Goal: Transaction & Acquisition: Purchase product/service

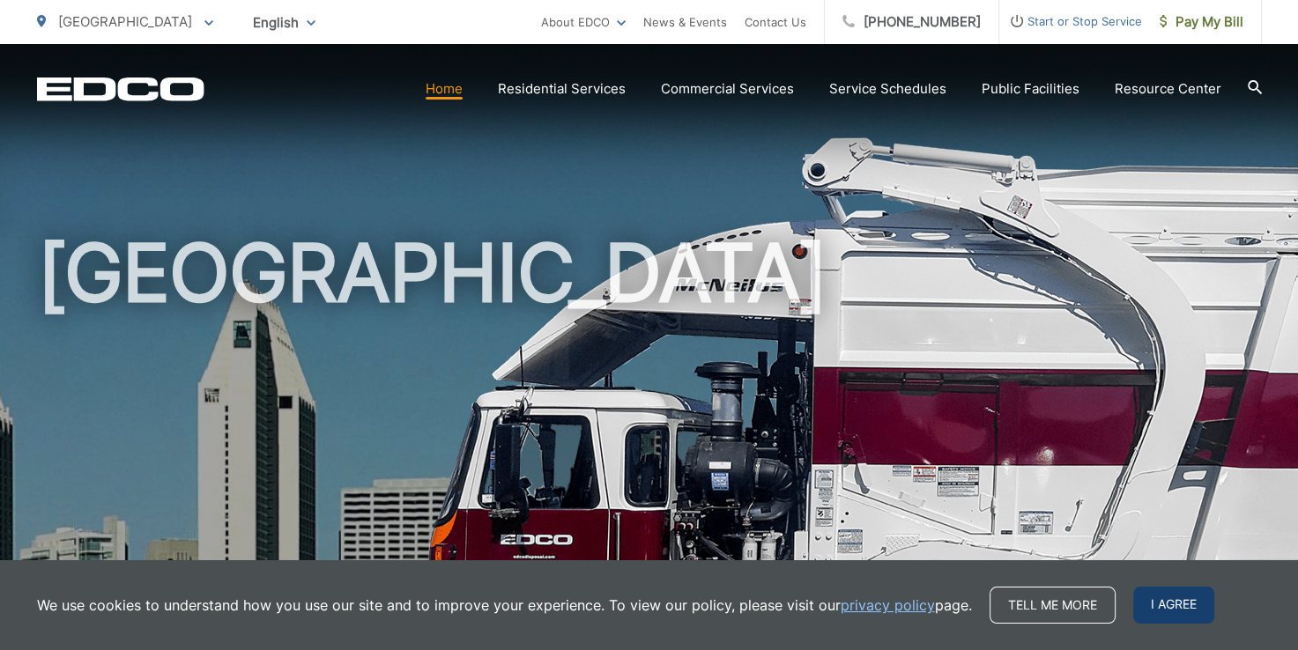
click at [1191, 606] on span "I agree" at bounding box center [1173, 605] width 81 height 37
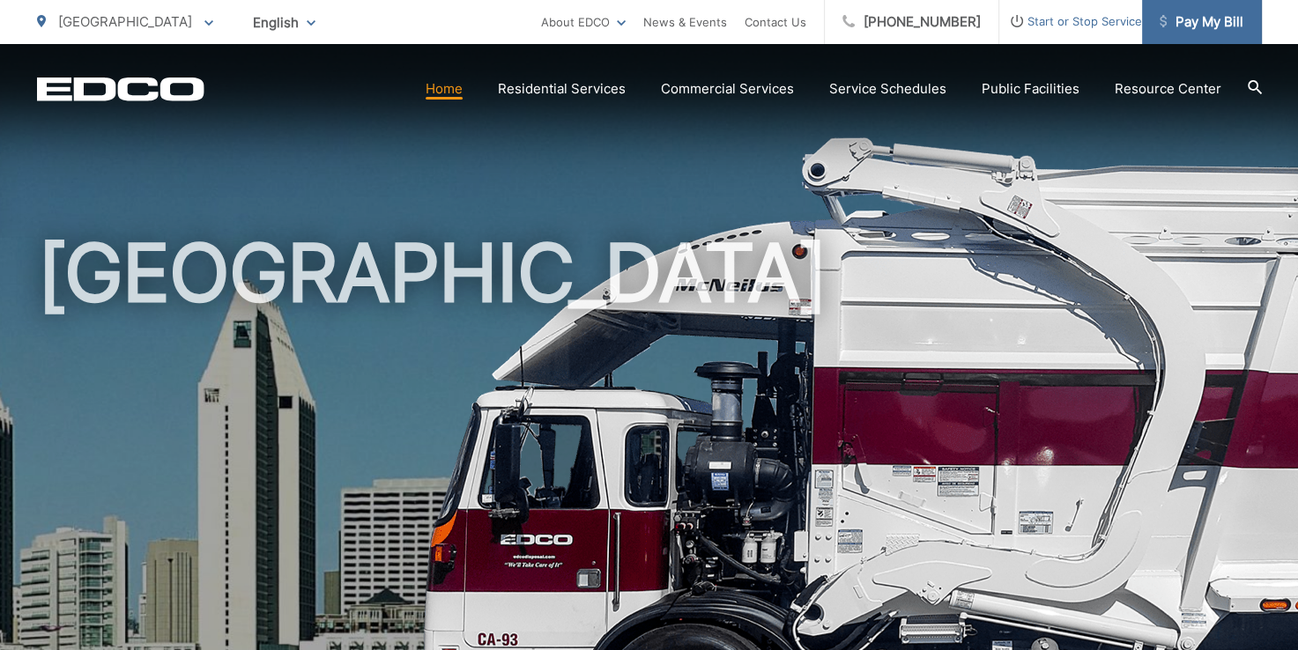
click at [1169, 8] on link "Pay My Bill" at bounding box center [1202, 22] width 120 height 44
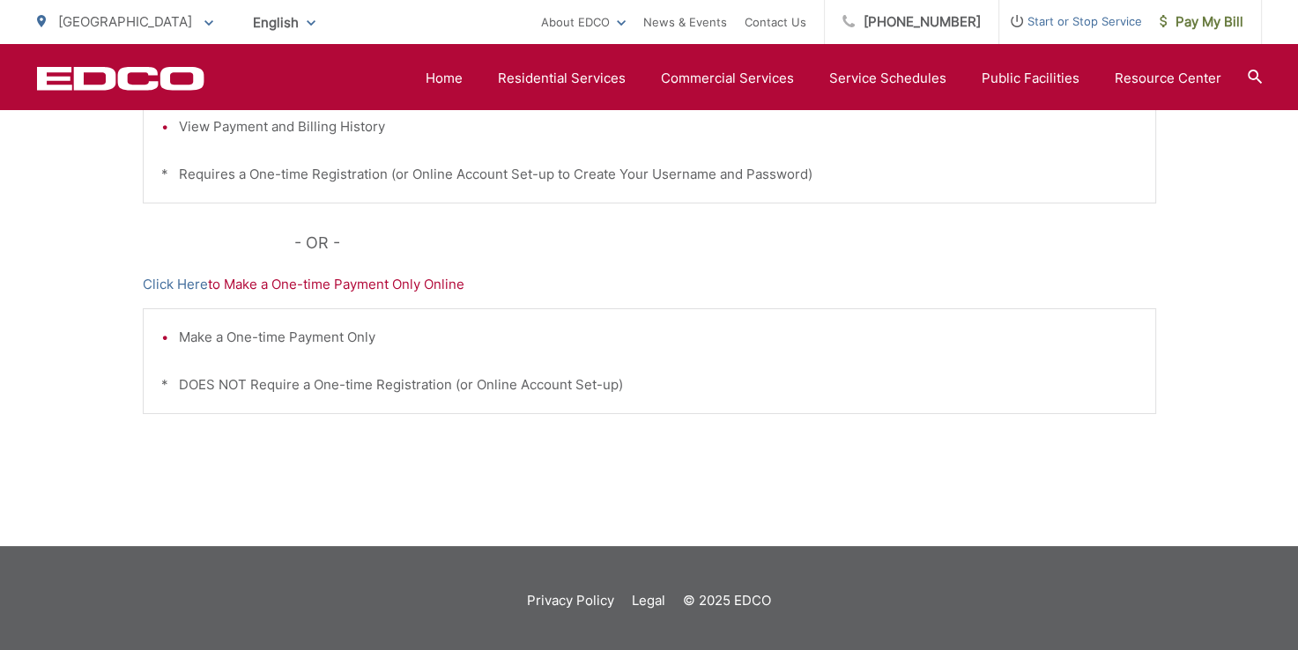
scroll to position [602, 0]
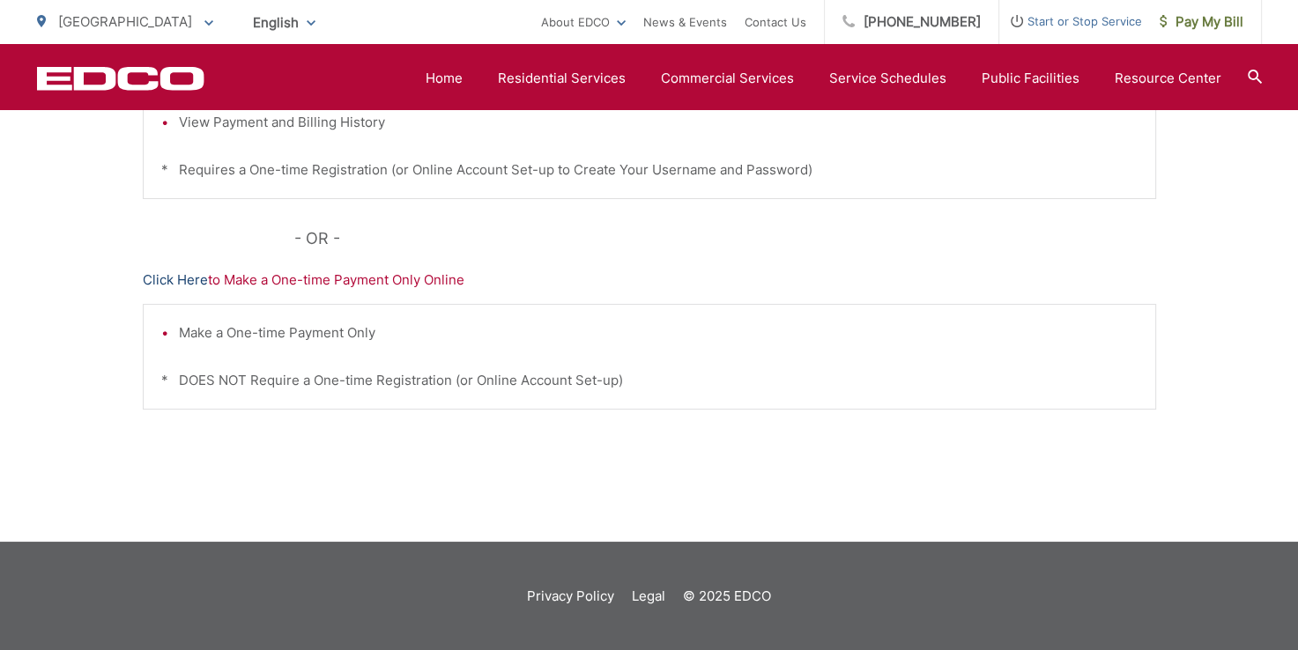
click at [194, 273] on link "Click Here" at bounding box center [175, 280] width 65 height 21
